Goal: Task Accomplishment & Management: Use online tool/utility

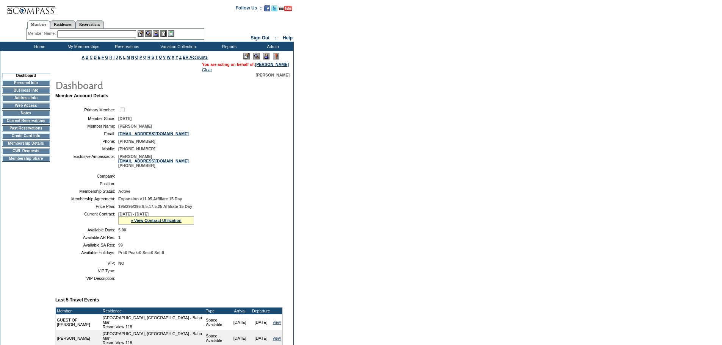
click at [29, 154] on td "CWL Requests" at bounding box center [26, 151] width 48 height 6
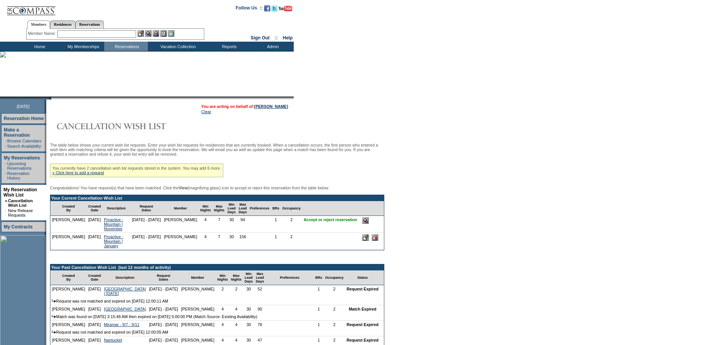
click at [367, 224] on input "image" at bounding box center [365, 221] width 6 height 6
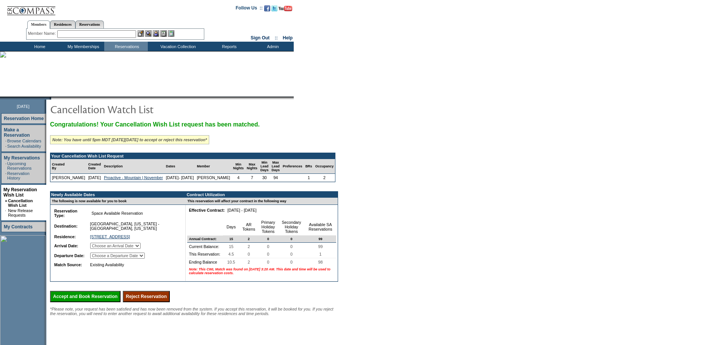
click at [116, 249] on select "Choose an Arrival Date Saturday, November 1, 2025 Sunday, November 2, 2025 Mond…" at bounding box center [115, 246] width 50 height 6
select select "11/01/2025"
click at [99, 249] on select "Choose an Arrival Date Saturday, November 1, 2025 Sunday, November 2, 2025 Mond…" at bounding box center [115, 246] width 50 height 6
click at [142, 259] on select "Choose a Departure Date Sunday, November 2, 2025 Monday, November 3, 2025 Tuesd…" at bounding box center [117, 256] width 55 height 6
select select "11/08/2025"
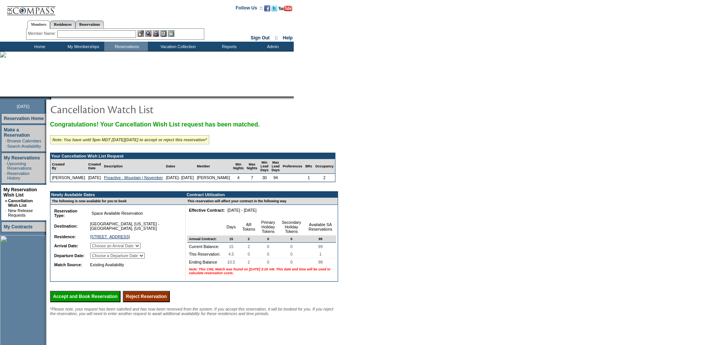
click at [100, 259] on select "Choose a Departure Date Sunday, November 2, 2025 Monday, November 3, 2025 Tuesd…" at bounding box center [117, 256] width 55 height 6
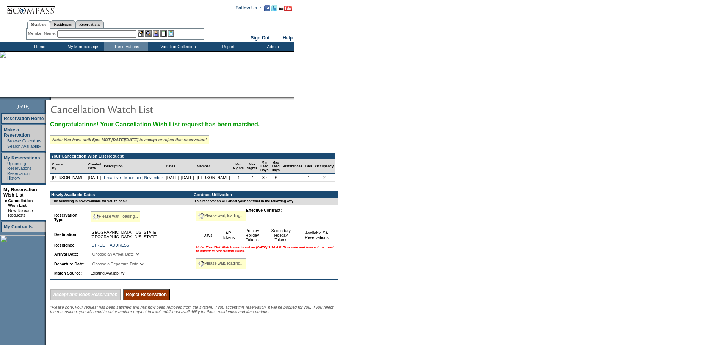
click at [383, 240] on form "Follow Us ::" at bounding box center [361, 205] width 722 height 410
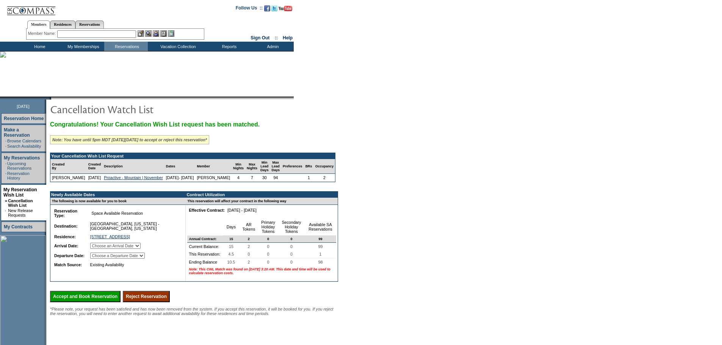
click at [448, 249] on form "Follow Us ::" at bounding box center [361, 205] width 722 height 410
click at [92, 32] on input "text" at bounding box center [96, 34] width 79 height 8
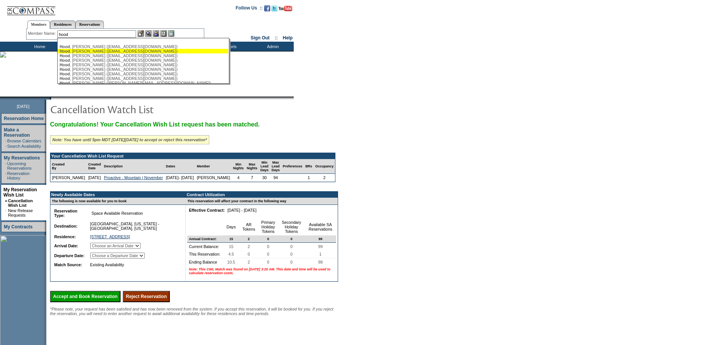
click at [81, 51] on div "Hood , Andrea (andreahd1@hallcapitalllc.com)" at bounding box center [142, 51] width 167 height 5
type input "Hood, Andrea (andreahd1@hallcapitalllc.com)"
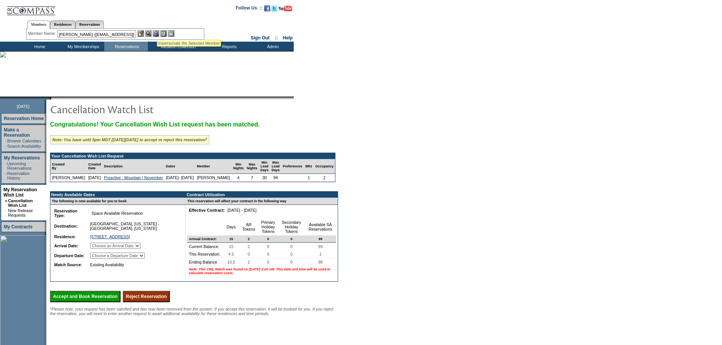
drag, startPoint x: 158, startPoint y: 32, endPoint x: 153, endPoint y: 34, distance: 5.9
click at [158, 32] on img at bounding box center [156, 33] width 6 height 6
click at [151, 35] on img at bounding box center [148, 33] width 6 height 6
